Goal: Obtain resource: Download file/media

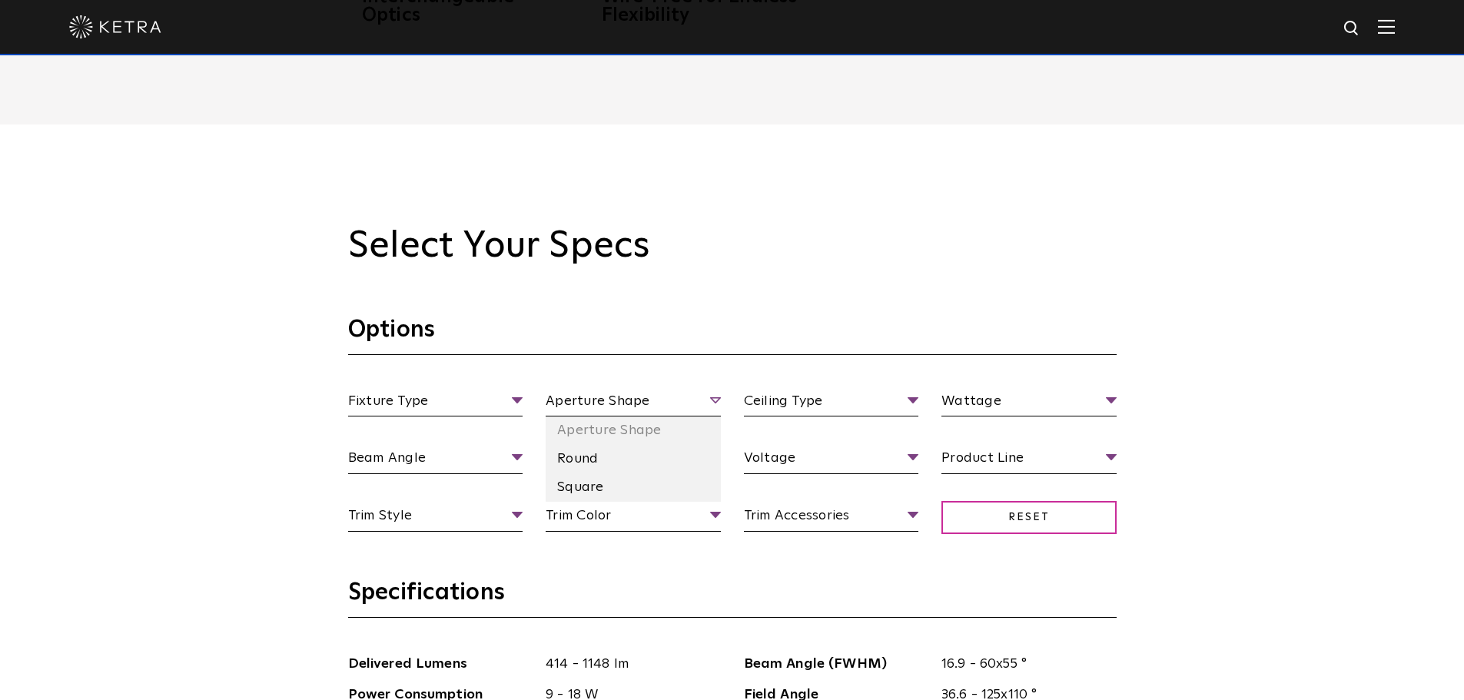
scroll to position [1614, 0]
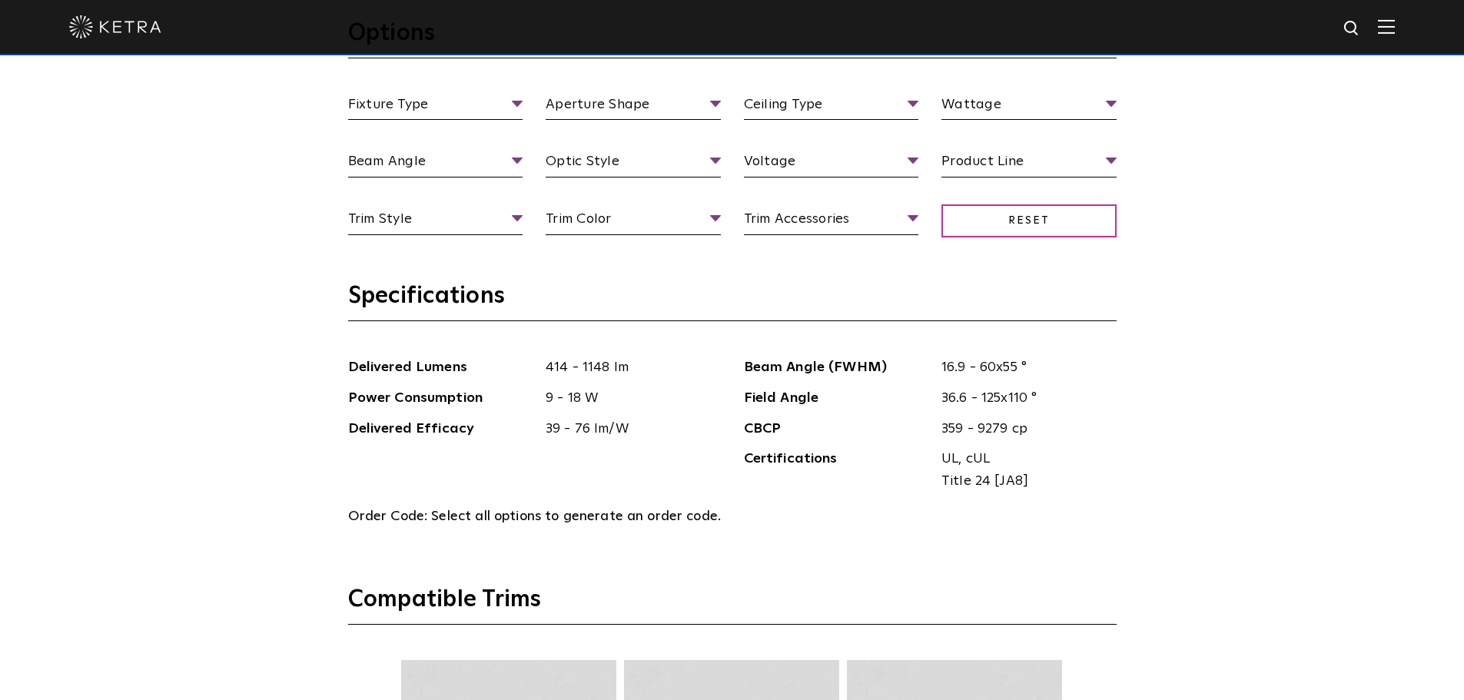
click at [1026, 147] on div "Fixture Type Fixture Type Adjustable Fixed Wall Wash Aperture Shape Aperture [G…" at bounding box center [733, 180] width 792 height 172
click at [1006, 165] on span "Product Line" at bounding box center [1029, 164] width 175 height 27
click at [1002, 169] on span "Product Line" at bounding box center [1029, 164] width 175 height 27
click at [995, 247] on li "Residential" at bounding box center [1029, 248] width 175 height 28
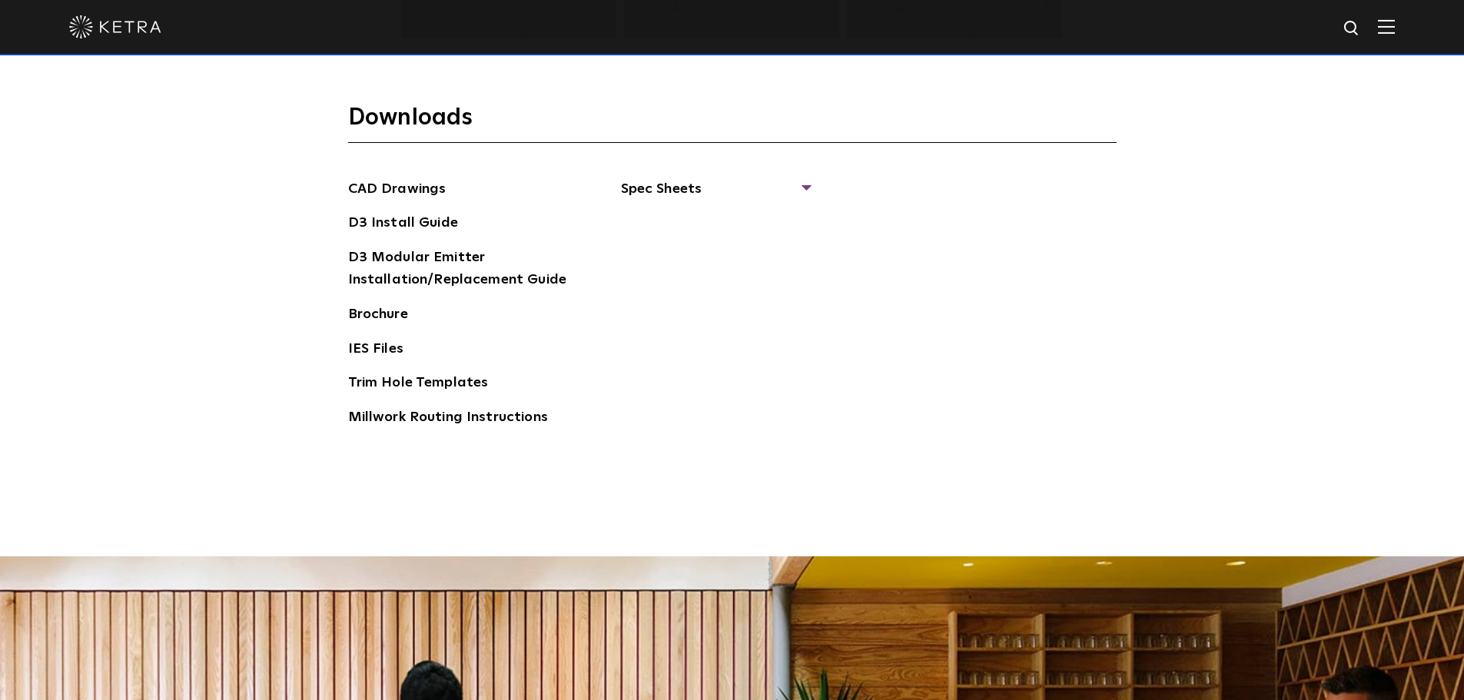
scroll to position [2460, 0]
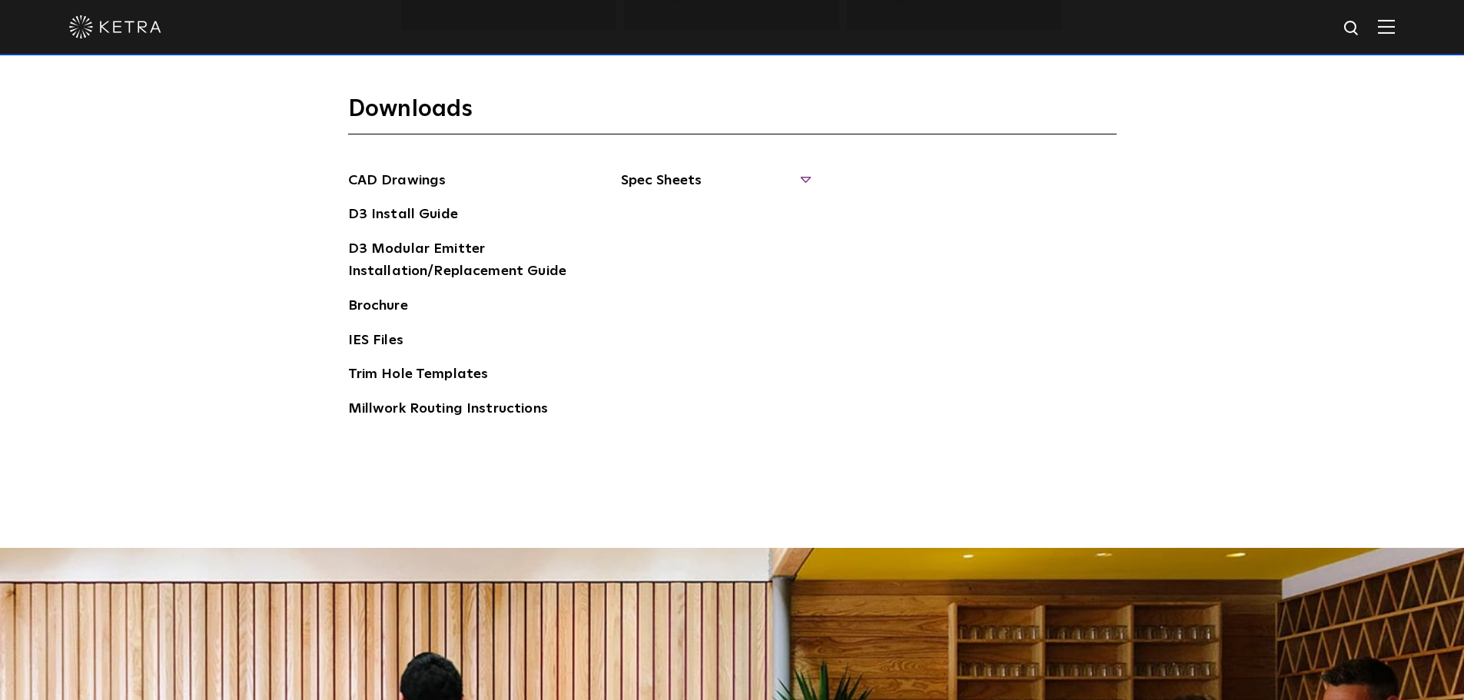
click at [672, 188] on span "Spec Sheets" at bounding box center [715, 187] width 188 height 34
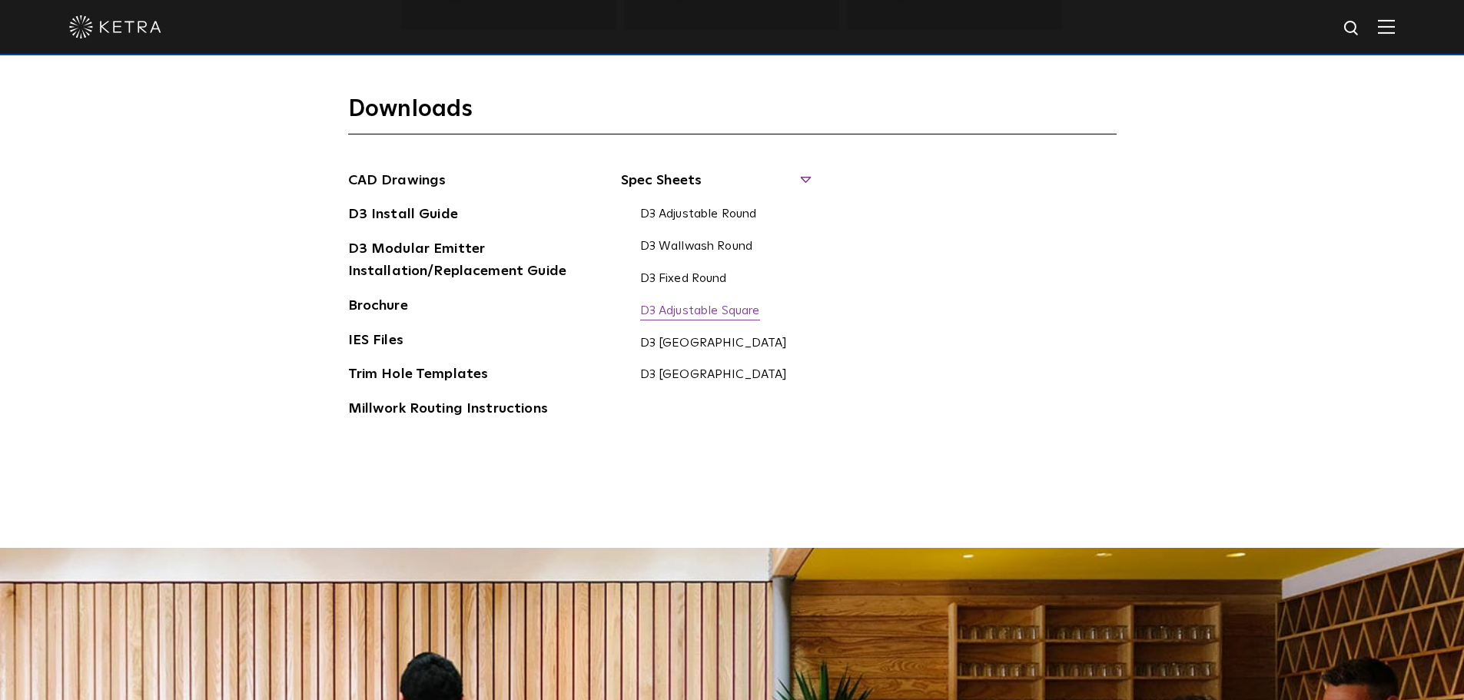
click at [670, 311] on link "D3 Adjustable Square" at bounding box center [700, 312] width 120 height 17
